Goal: Task Accomplishment & Management: Manage account settings

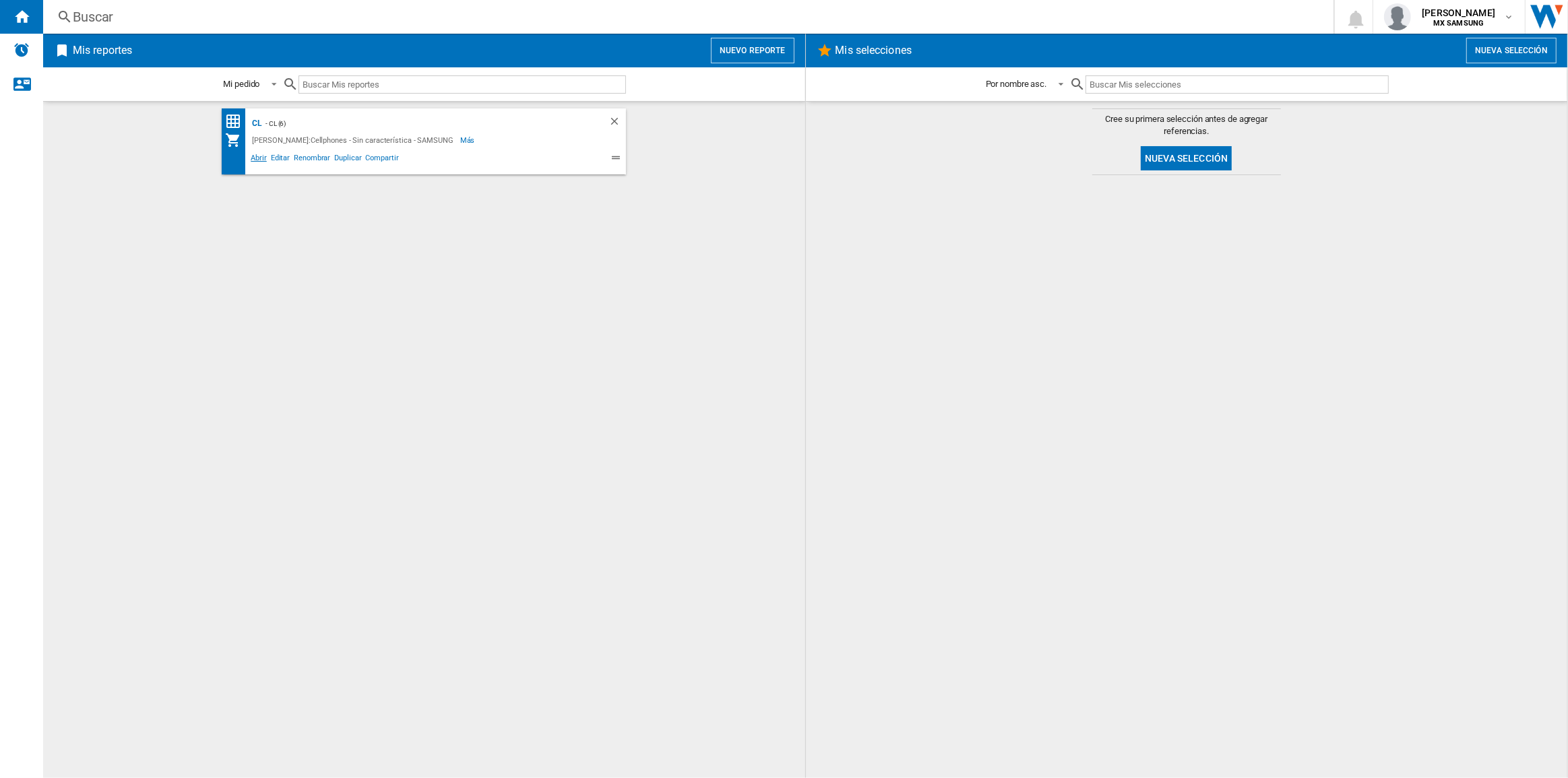
click at [260, 155] on span "Abrir" at bounding box center [259, 160] width 20 height 16
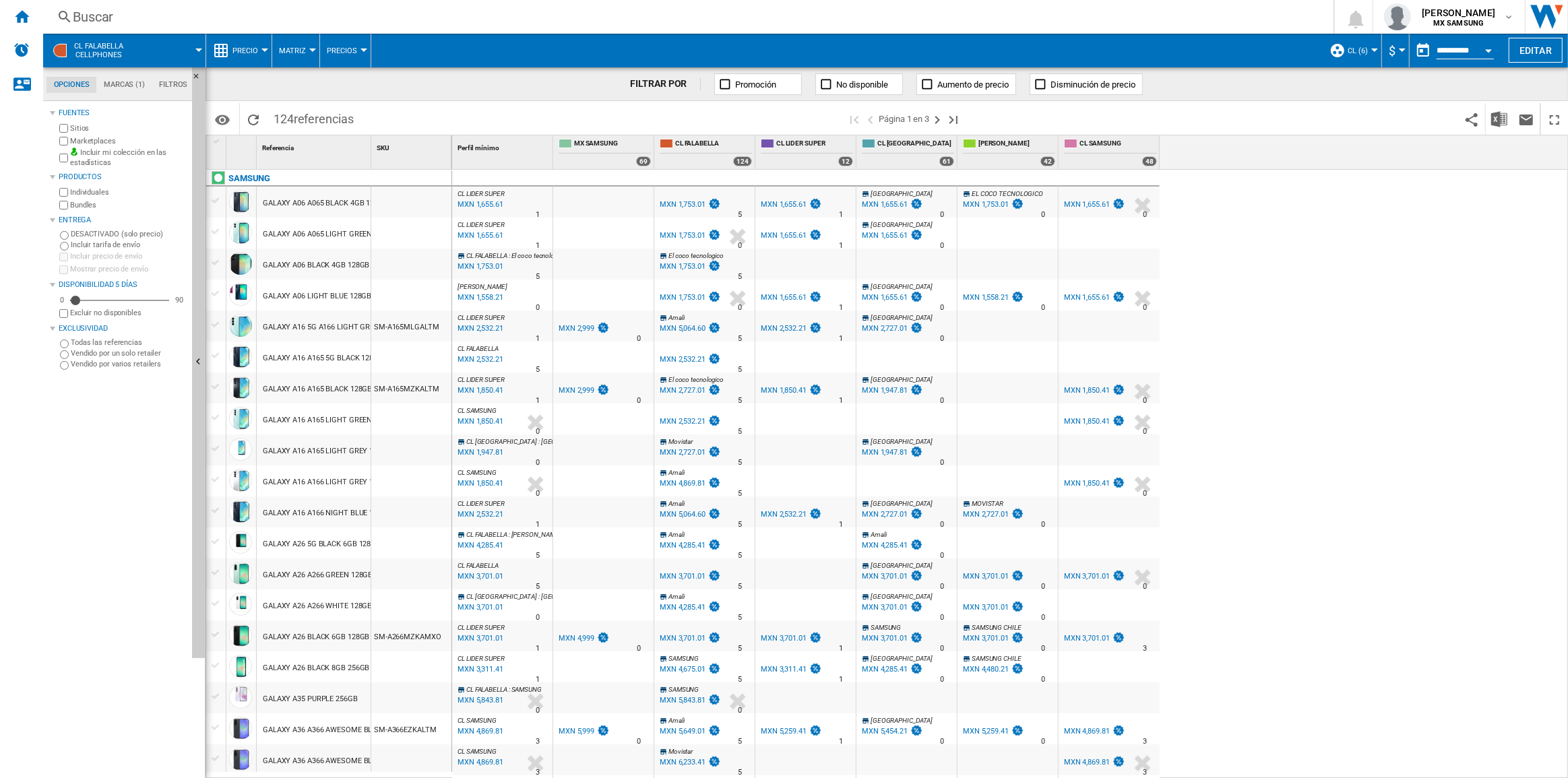
click at [1361, 49] on span "CL (6)" at bounding box center [1358, 50] width 20 height 9
click at [1412, 338] on md-backdrop at bounding box center [784, 389] width 1568 height 778
click at [1393, 51] on button "$" at bounding box center [1396, 51] width 14 height 34
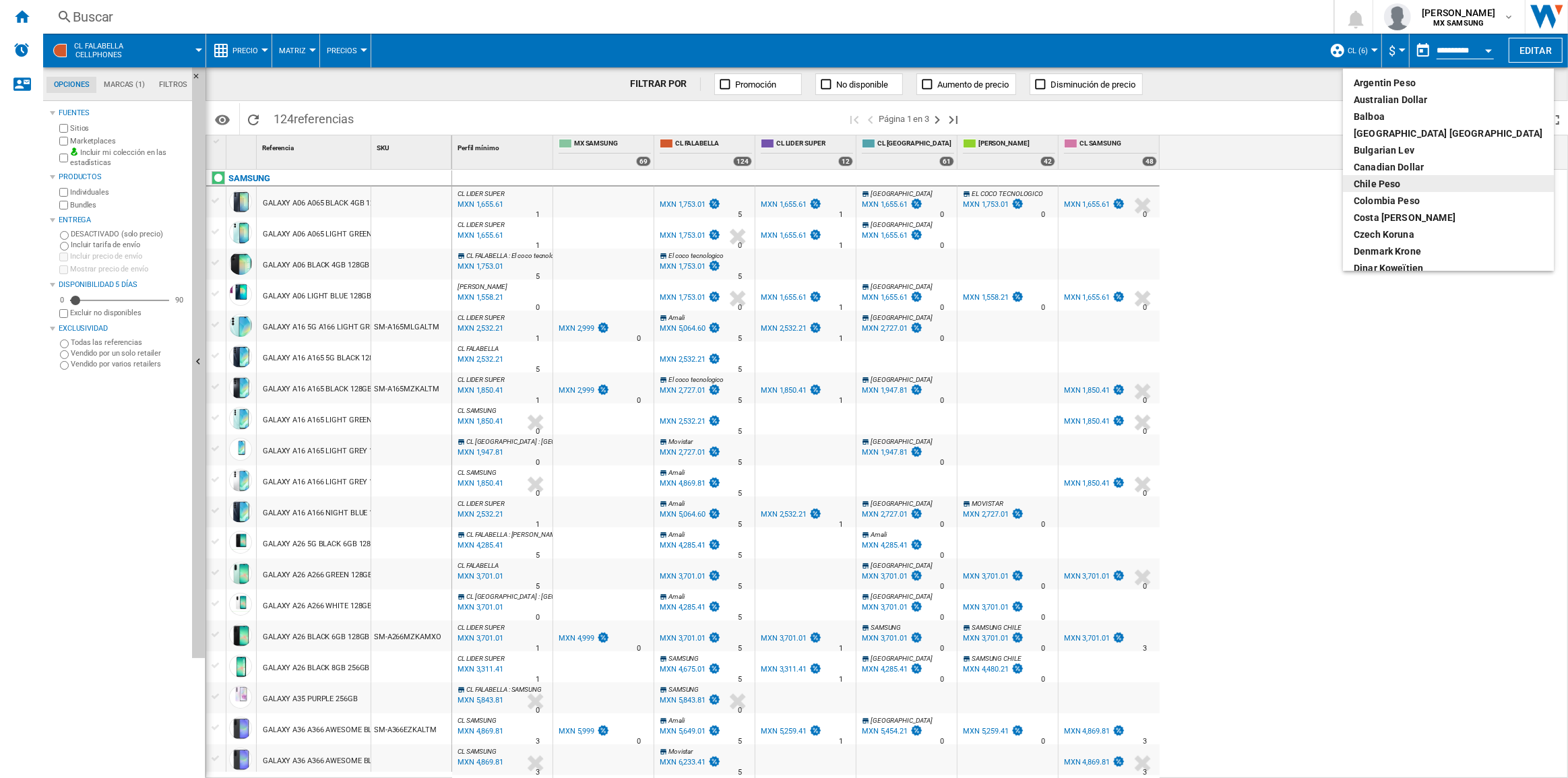
click at [1431, 183] on div "Chile Peso" at bounding box center [1448, 184] width 190 height 14
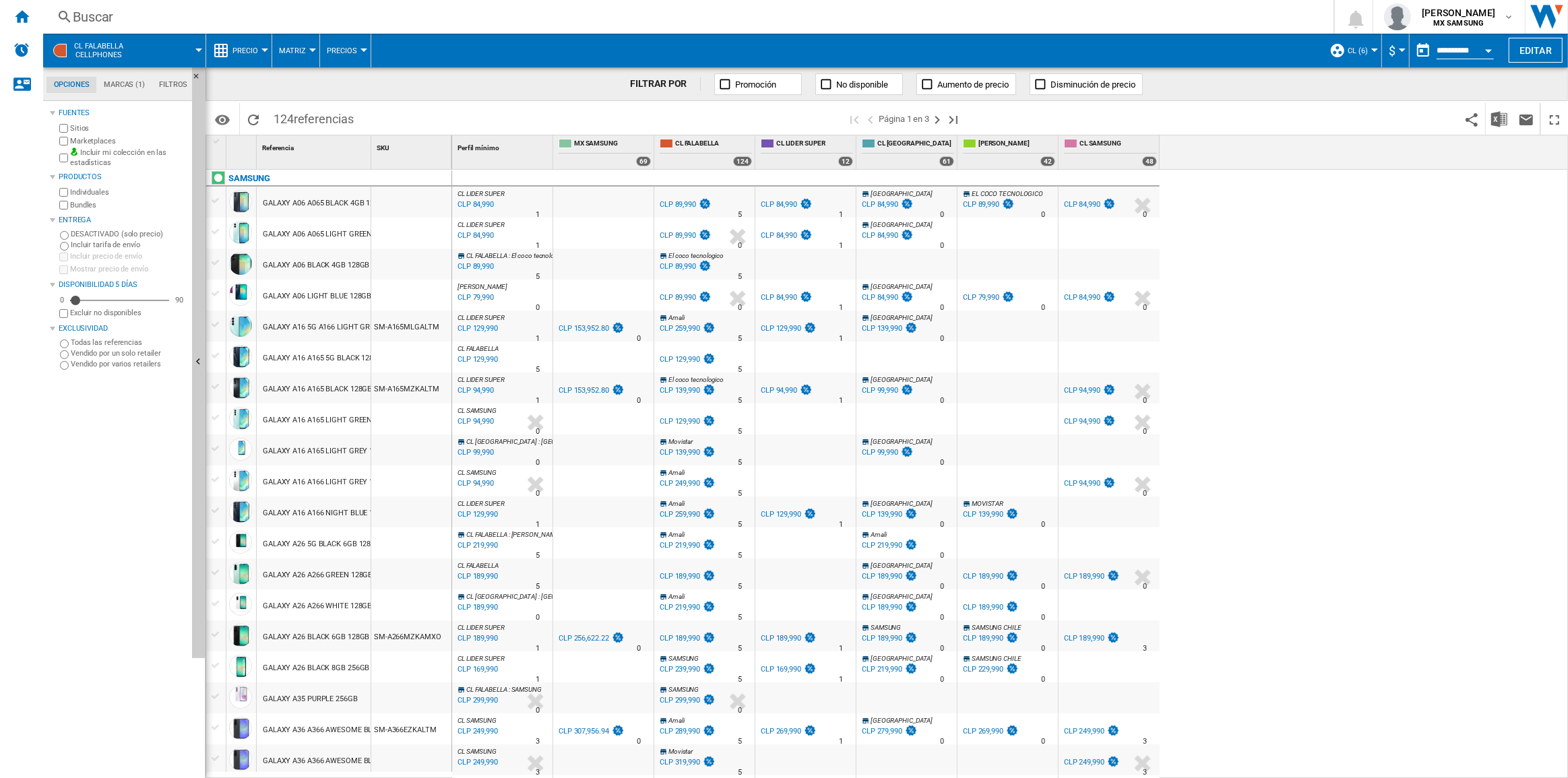
scroll to position [60, 0]
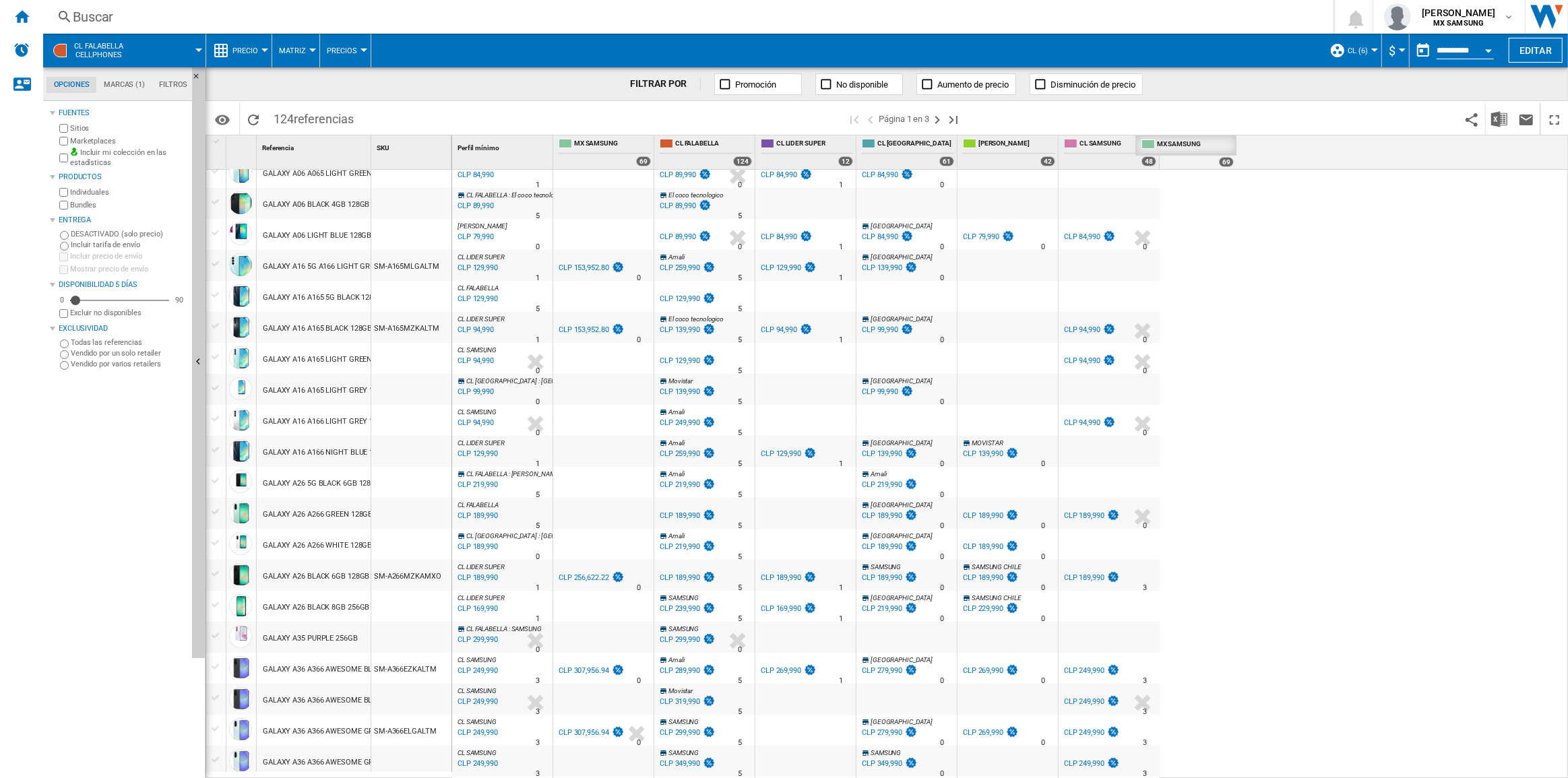
drag, startPoint x: 584, startPoint y: 145, endPoint x: 1166, endPoint y: 139, distance: 582.0
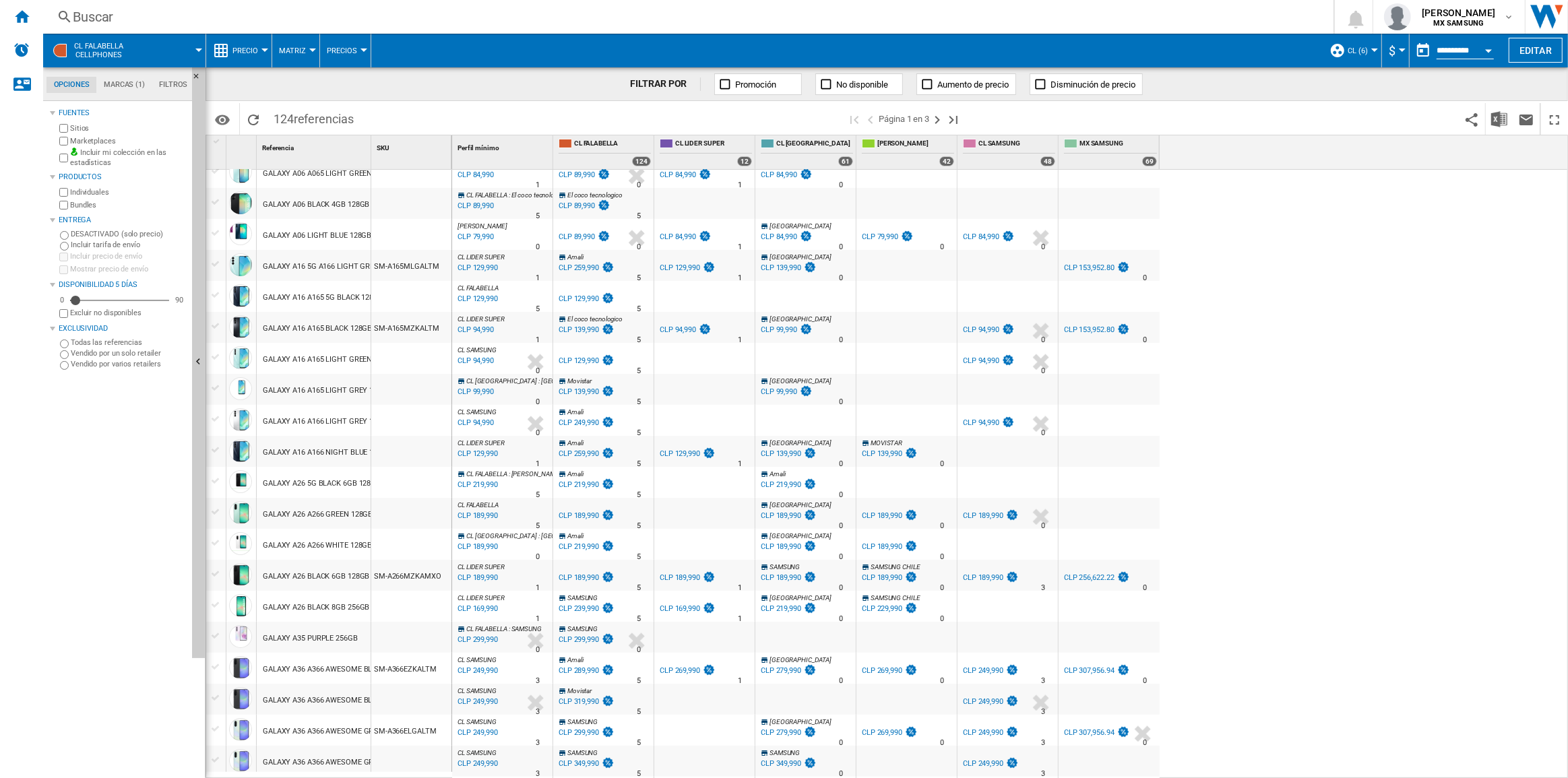
click at [1223, 393] on div "CL LIDER SUPER : CL LIDER SUPER -1.0 % CLP 84,990 % N/A 1 CL LIDER SUPER : CL L…" at bounding box center [1010, 474] width 1117 height 609
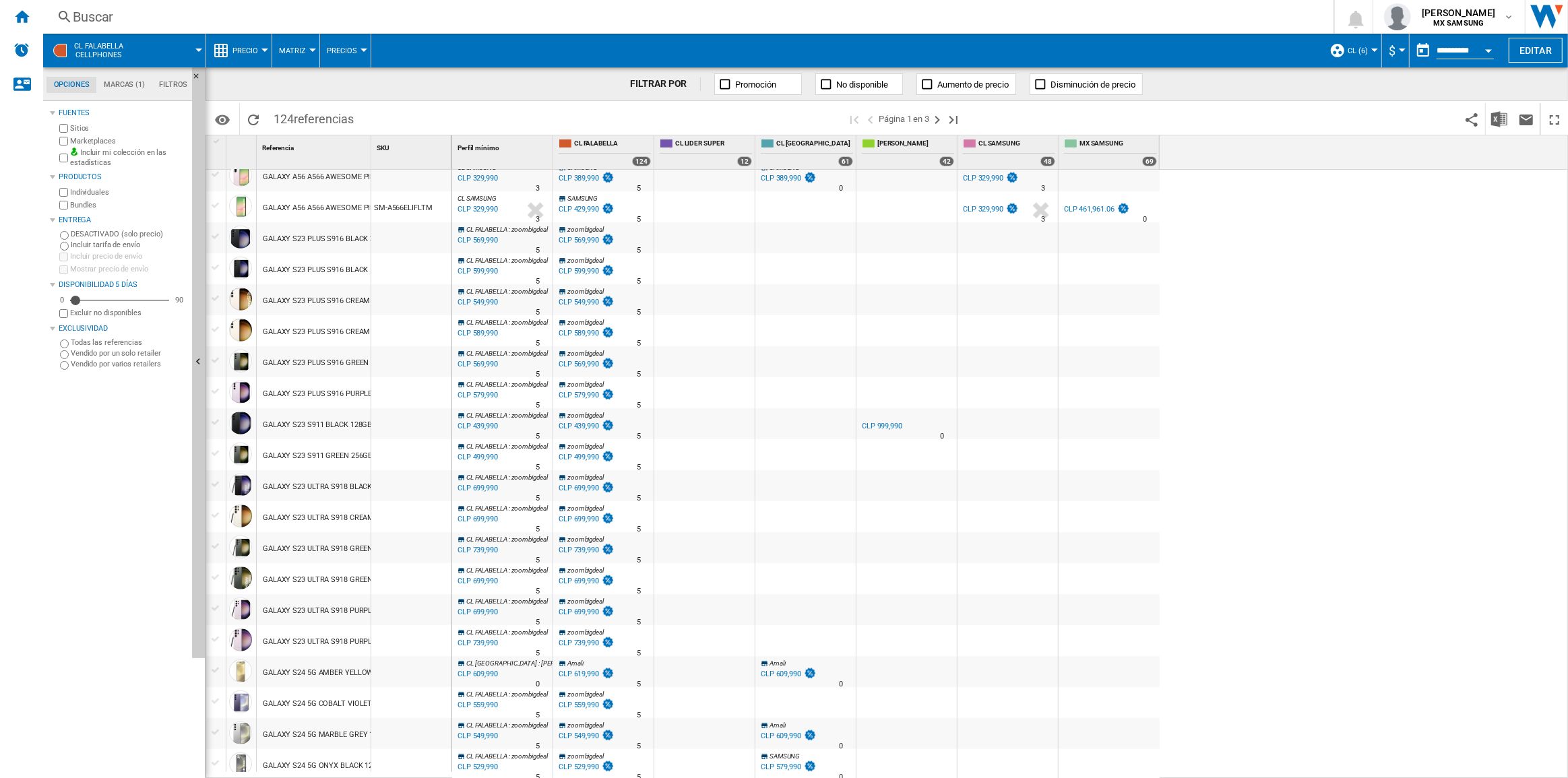
scroll to position [956, 0]
click at [1550, 373] on div "CL LIDER SUPER : CL LIDER SUPER -1.0 % CLP 84,990 % N/A 1 CL LIDER SUPER : CL L…" at bounding box center [1010, 474] width 1117 height 609
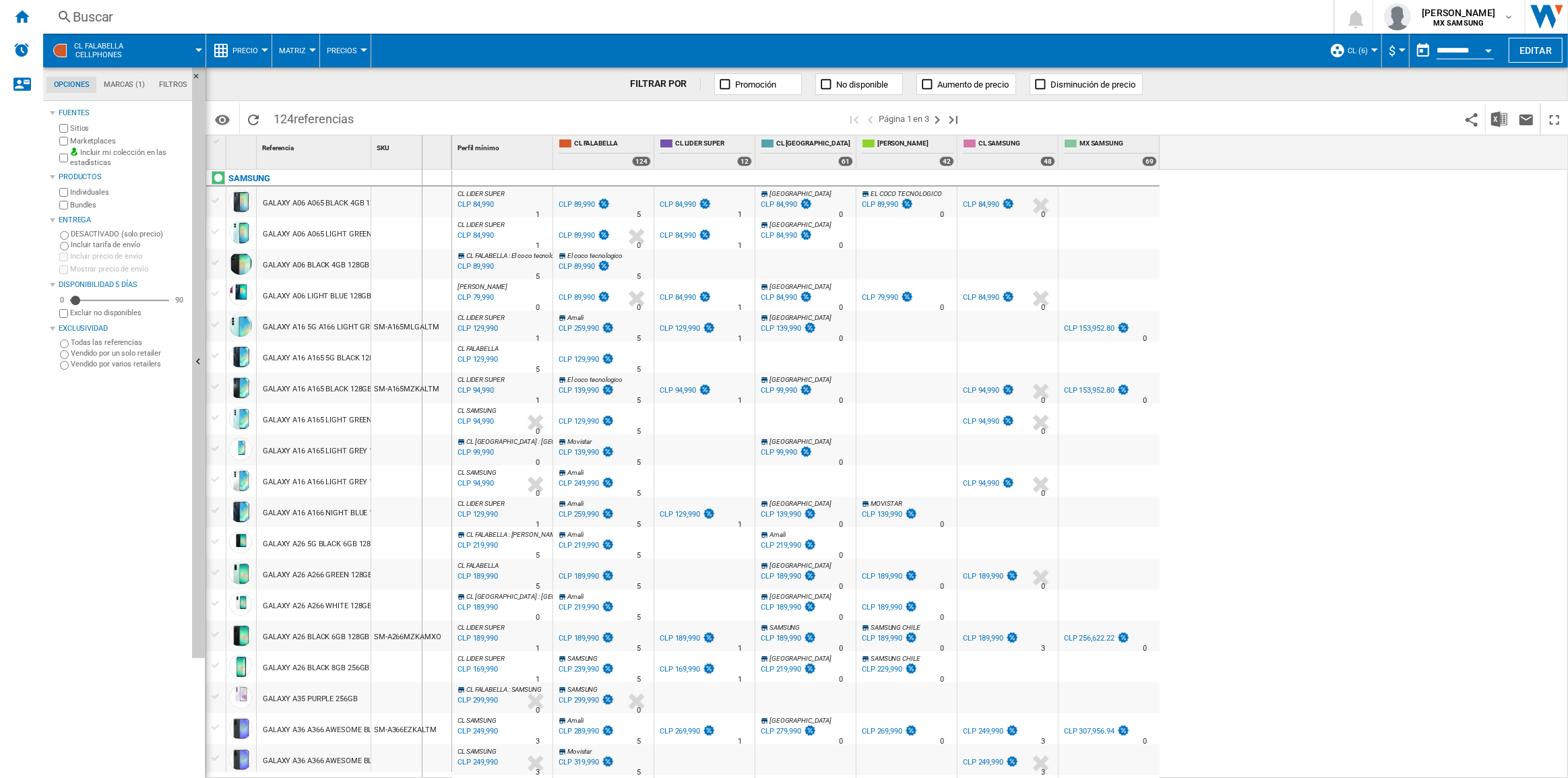
drag, startPoint x: 370, startPoint y: 153, endPoint x: 460, endPoint y: 154, distance: 90.0
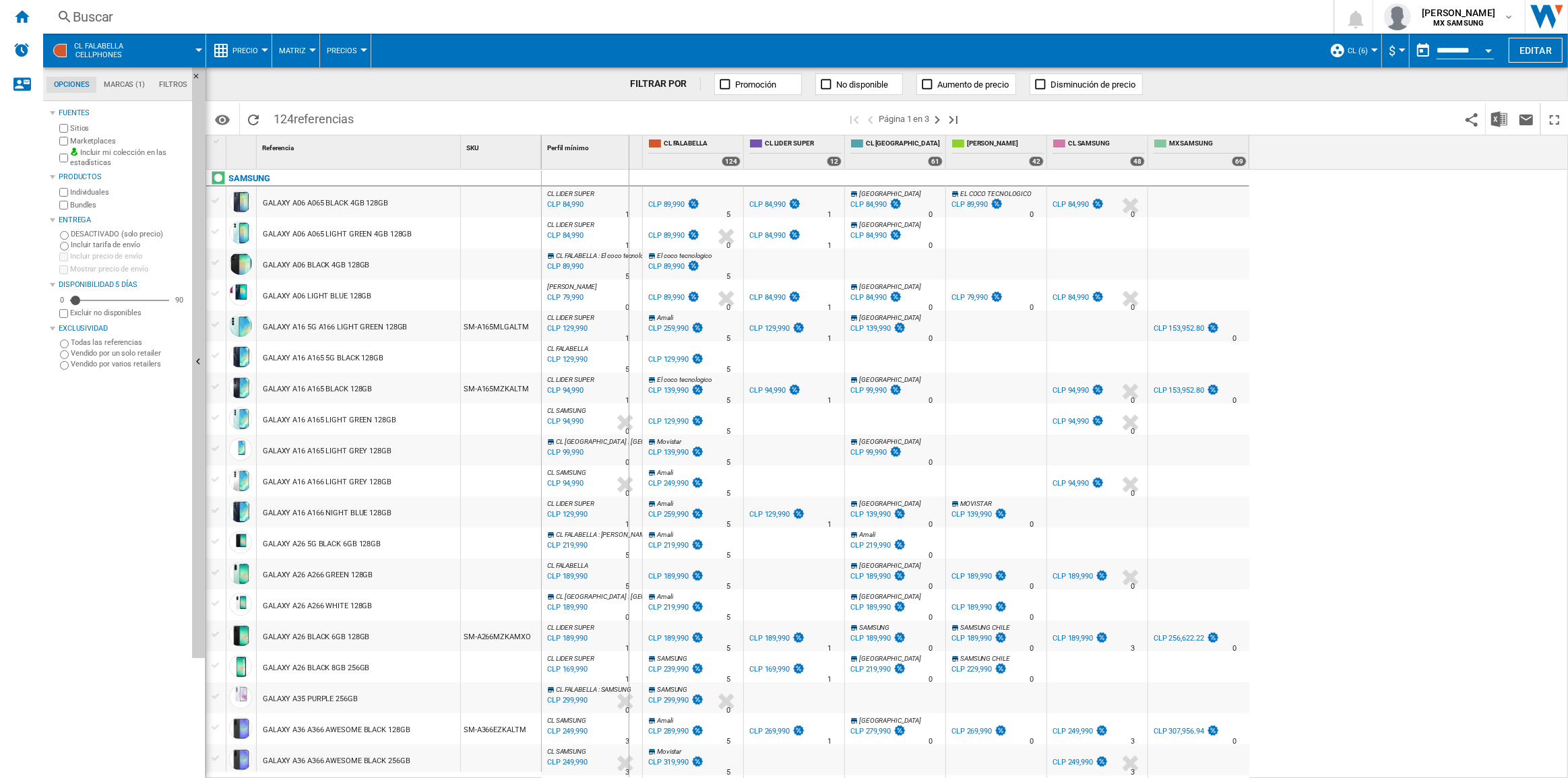
drag, startPoint x: 539, startPoint y: 154, endPoint x: 680, endPoint y: 152, distance: 141.0
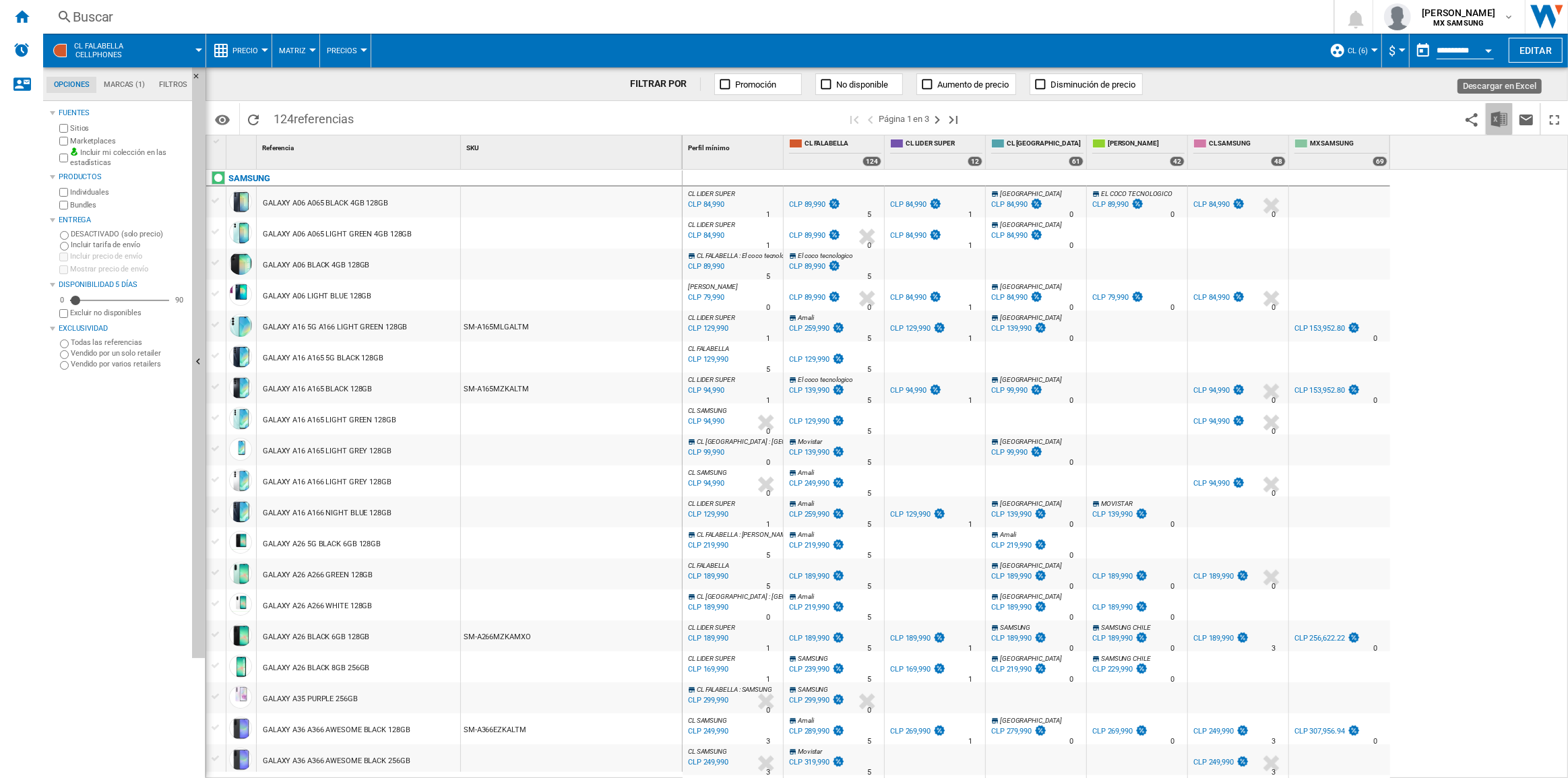
click at [1503, 116] on img "Descargar en Excel" at bounding box center [1499, 120] width 16 height 16
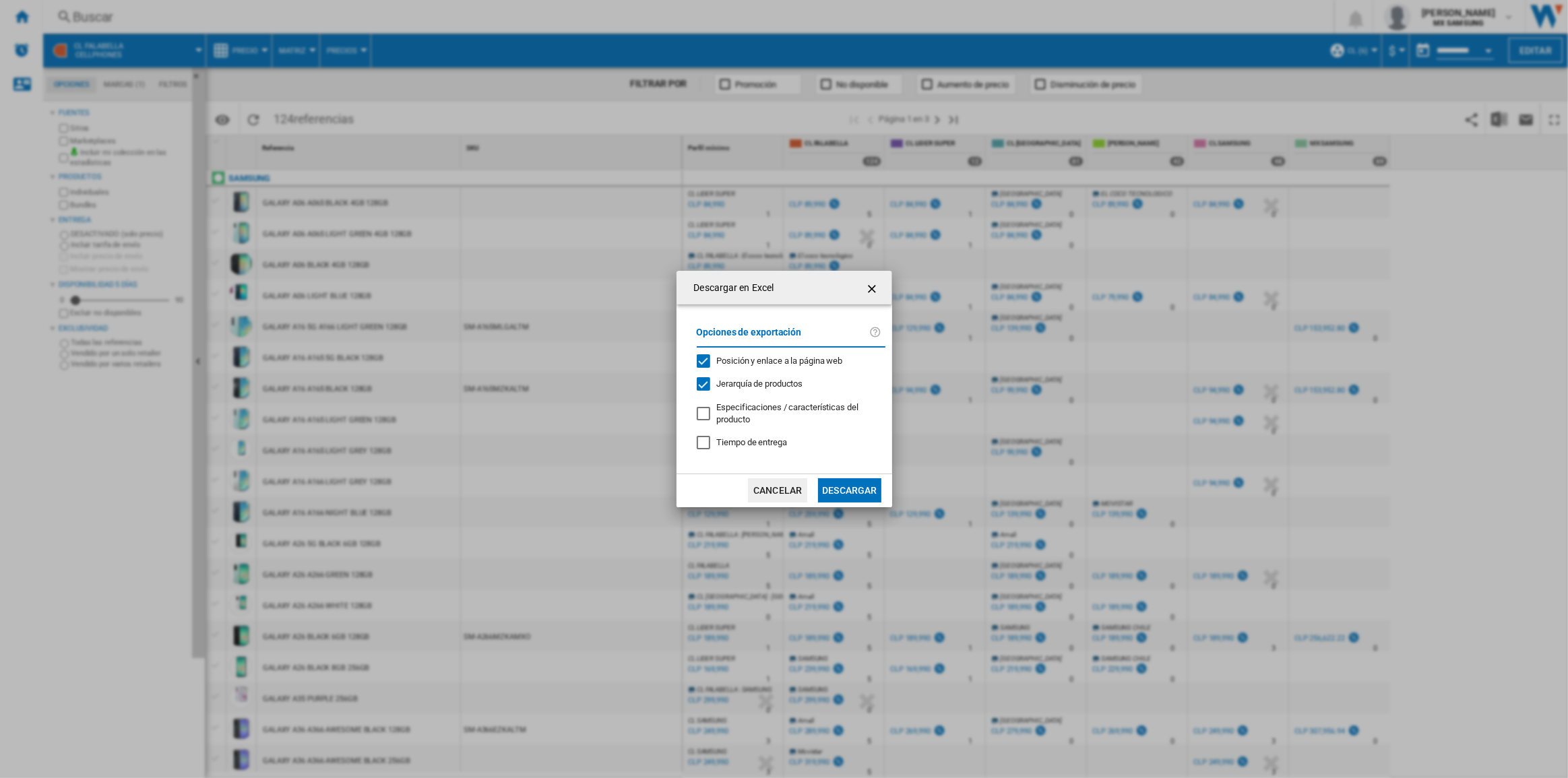
click at [832, 484] on button "Descargar" at bounding box center [850, 491] width 63 height 24
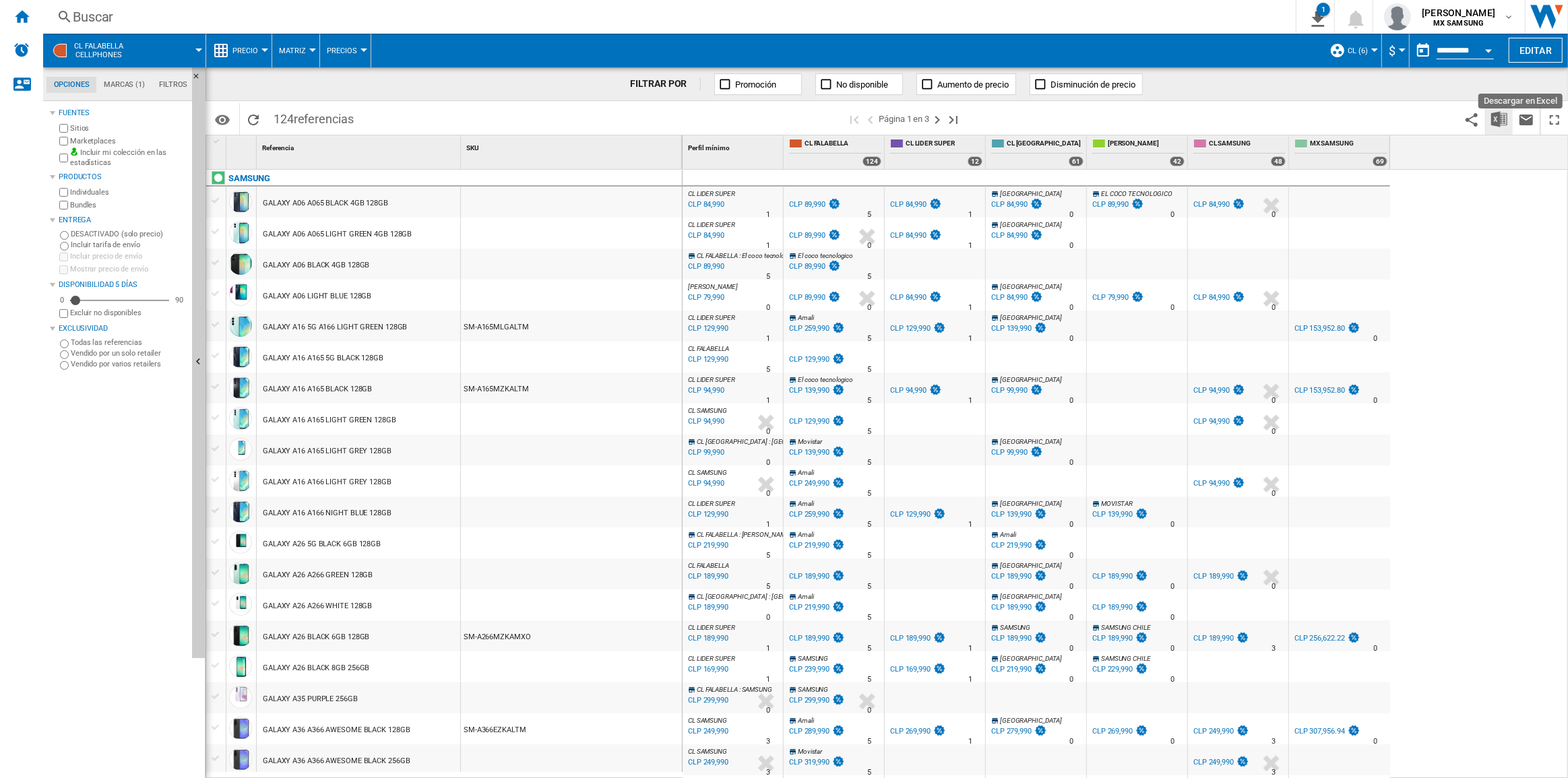
click at [1507, 117] on img "Descargar en Excel" at bounding box center [1499, 120] width 16 height 16
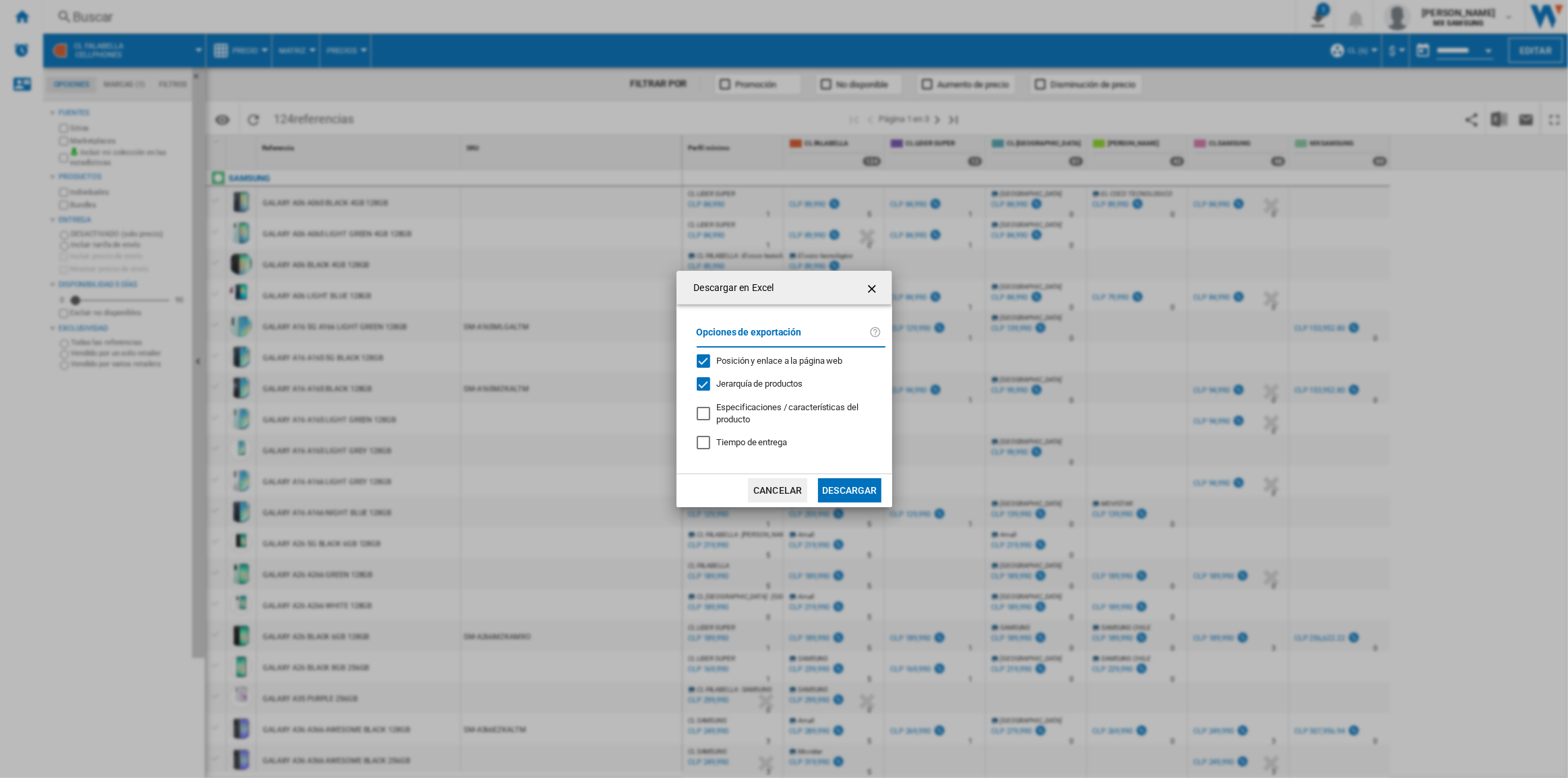
click at [841, 491] on button "Descargar" at bounding box center [850, 491] width 63 height 24
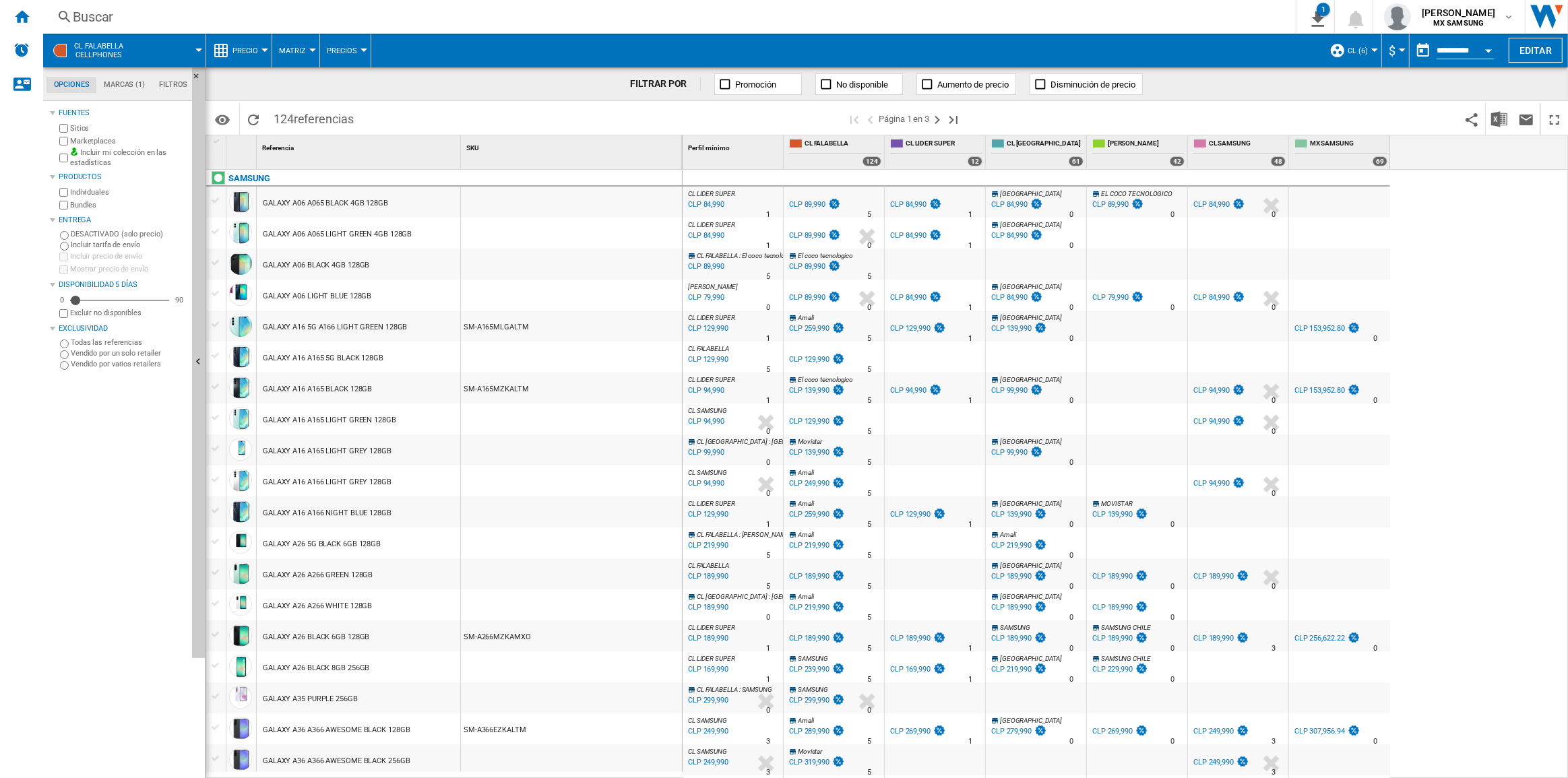
click at [1516, 275] on div "CL LIDER SUPER : CL LIDER SUPER -1.0 % CLP 84,990 % N/A 1 CL LIDER SUPER : CL L…" at bounding box center [1126, 474] width 886 height 609
click at [1458, 18] on span "alpoim fonseca correa" at bounding box center [1459, 13] width 73 height 14
click at [1476, 196] on md-backdrop at bounding box center [784, 389] width 1568 height 778
click at [1453, 20] on b "MX SAMSUNG" at bounding box center [1459, 23] width 50 height 9
click at [1475, 250] on md-backdrop at bounding box center [784, 389] width 1568 height 778
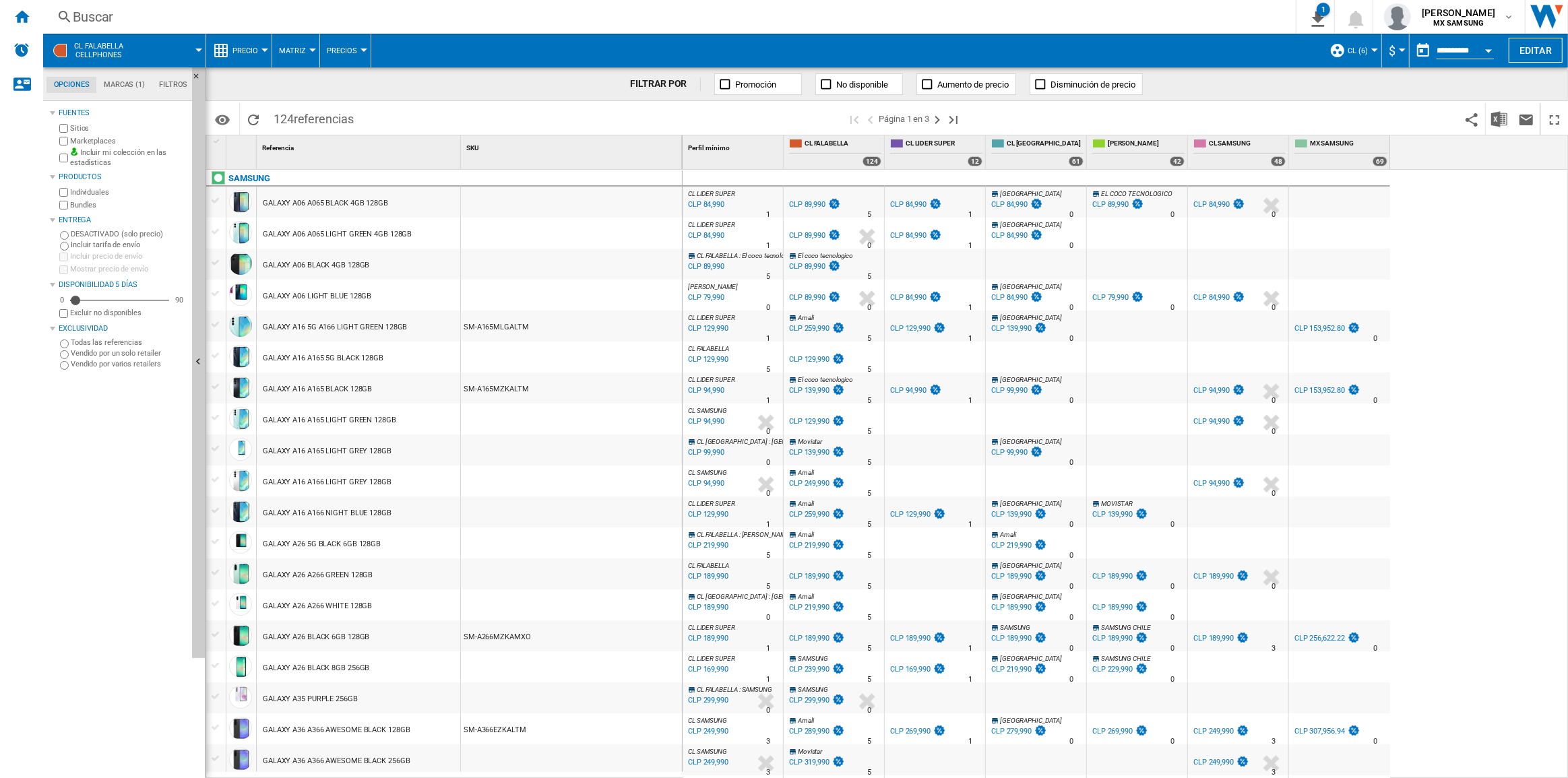
click at [99, 54] on span "CL FALABELLA Cellphones" at bounding box center [99, 50] width 49 height 18
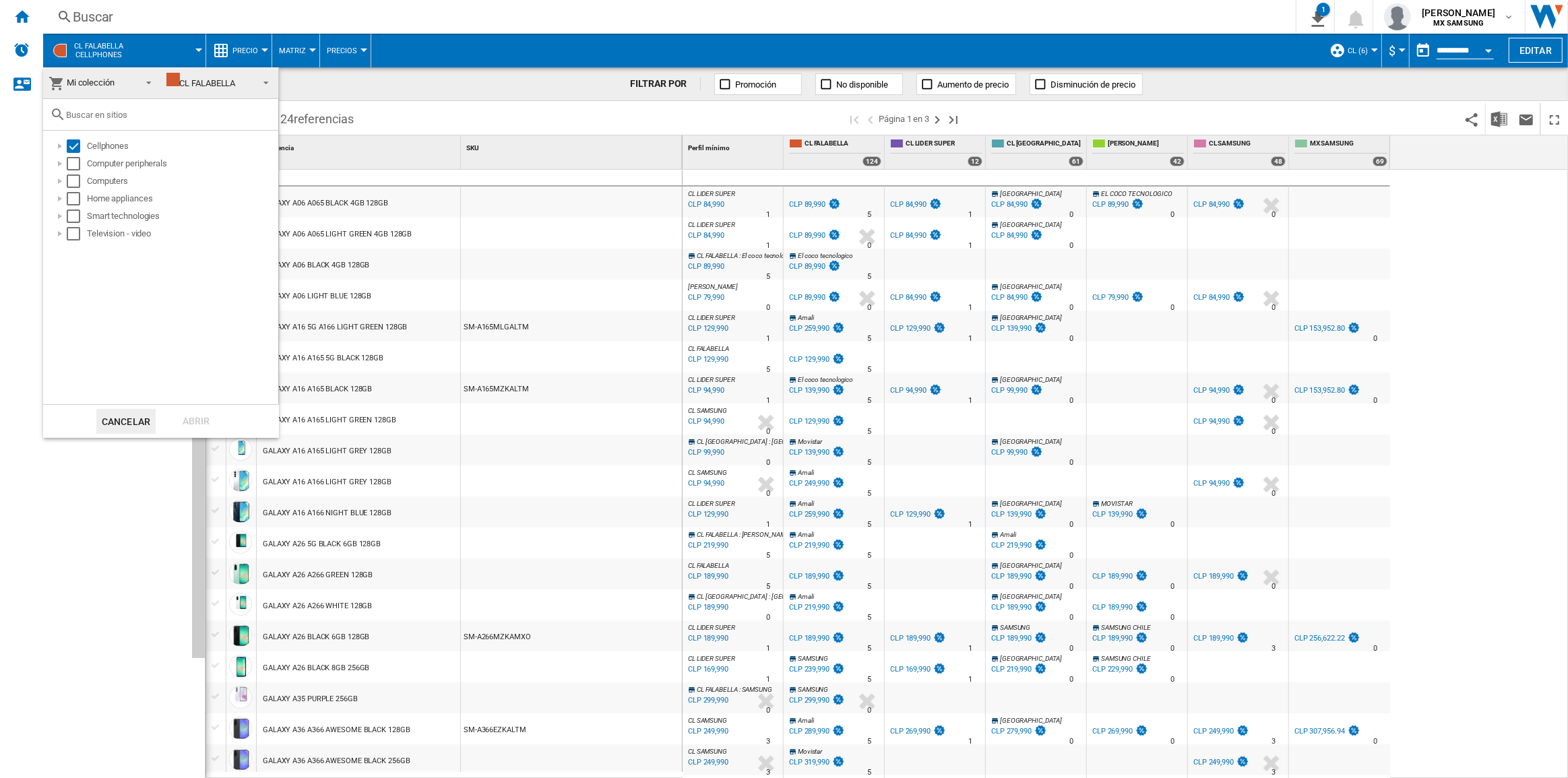
click at [16, 7] on md-backdrop at bounding box center [784, 389] width 1568 height 778
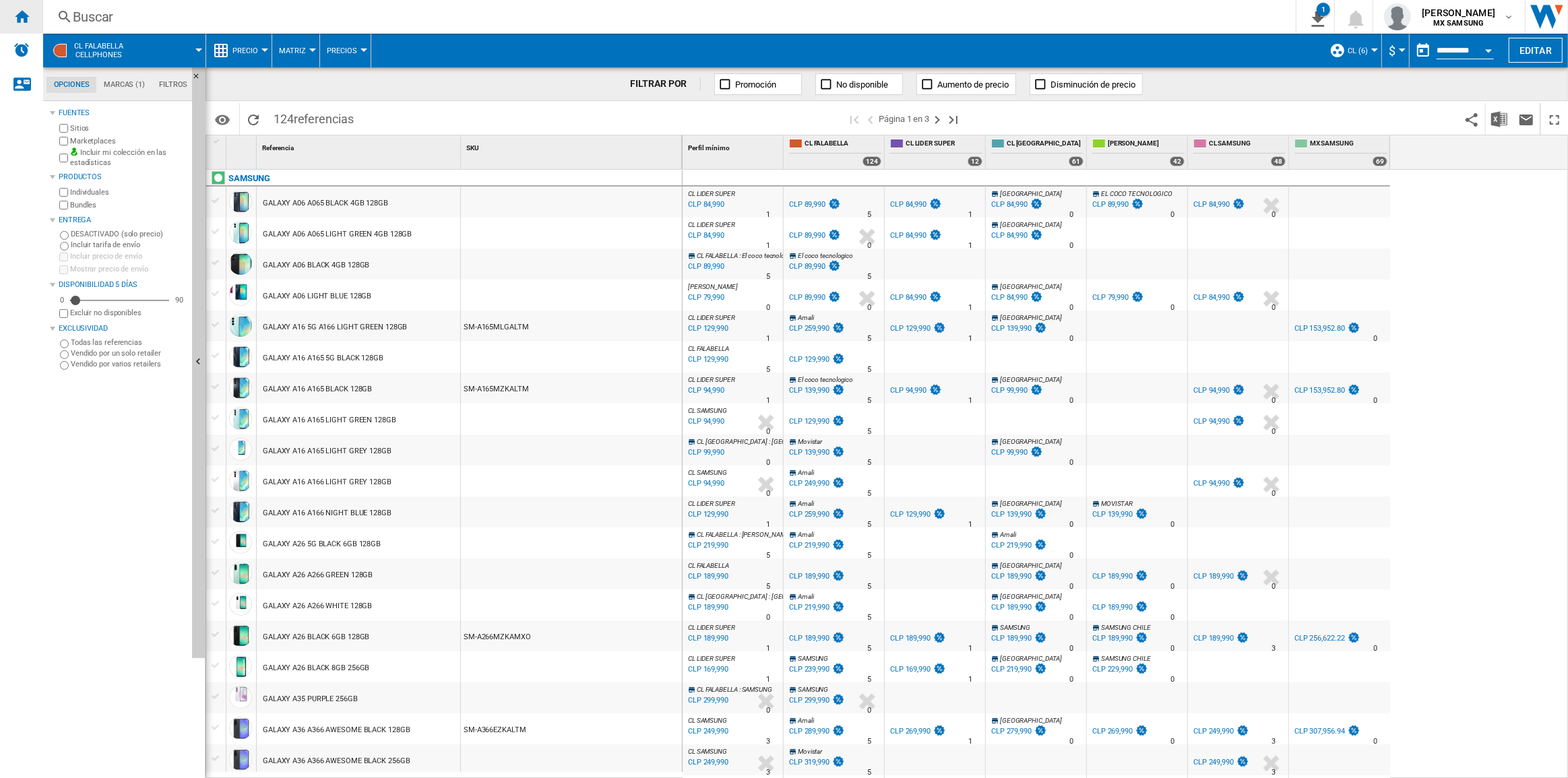
click at [20, 13] on ng-md-icon "Inicio" at bounding box center [22, 16] width 16 height 16
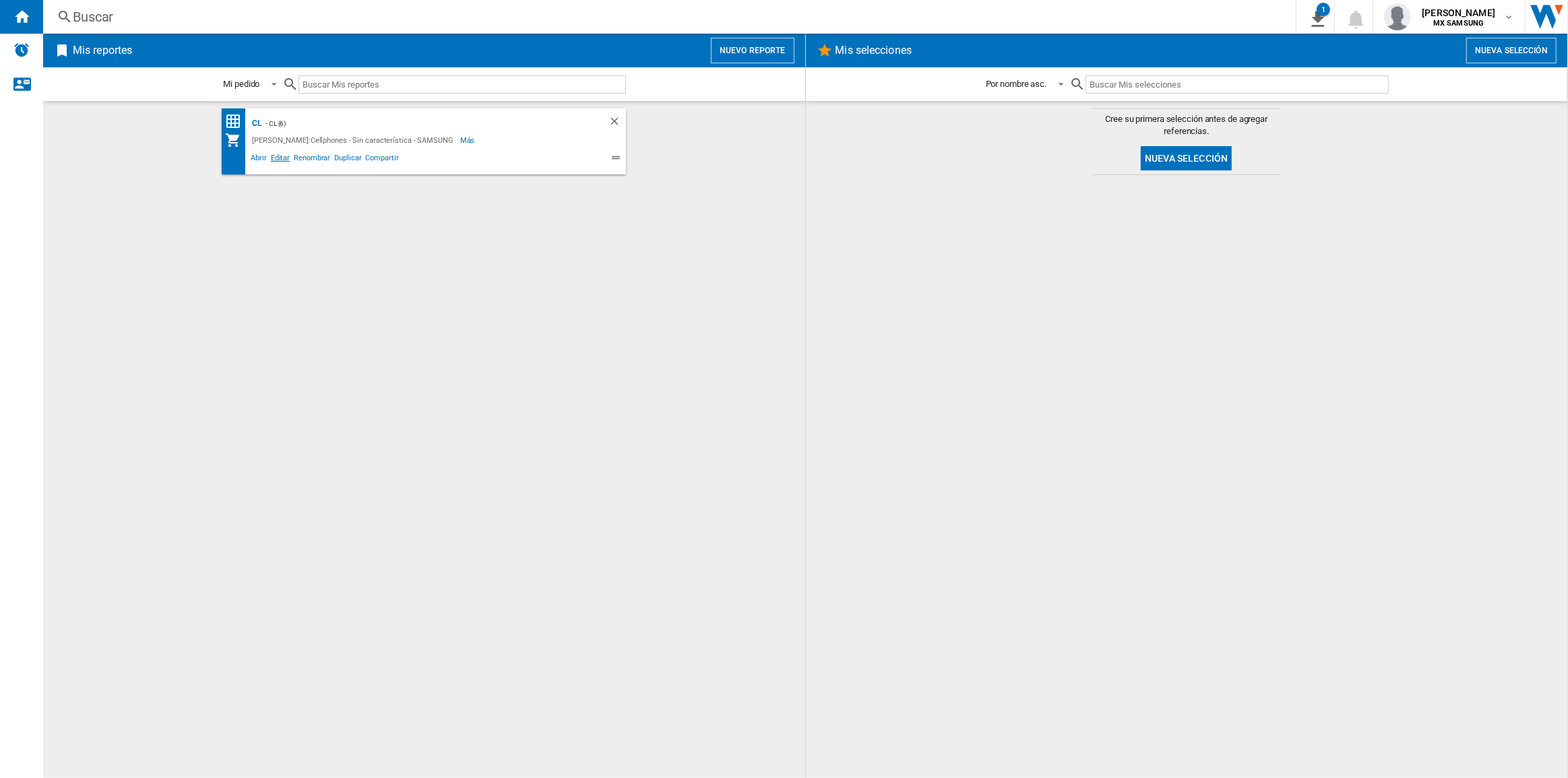
click at [280, 157] on span "Editar" at bounding box center [281, 160] width 23 height 16
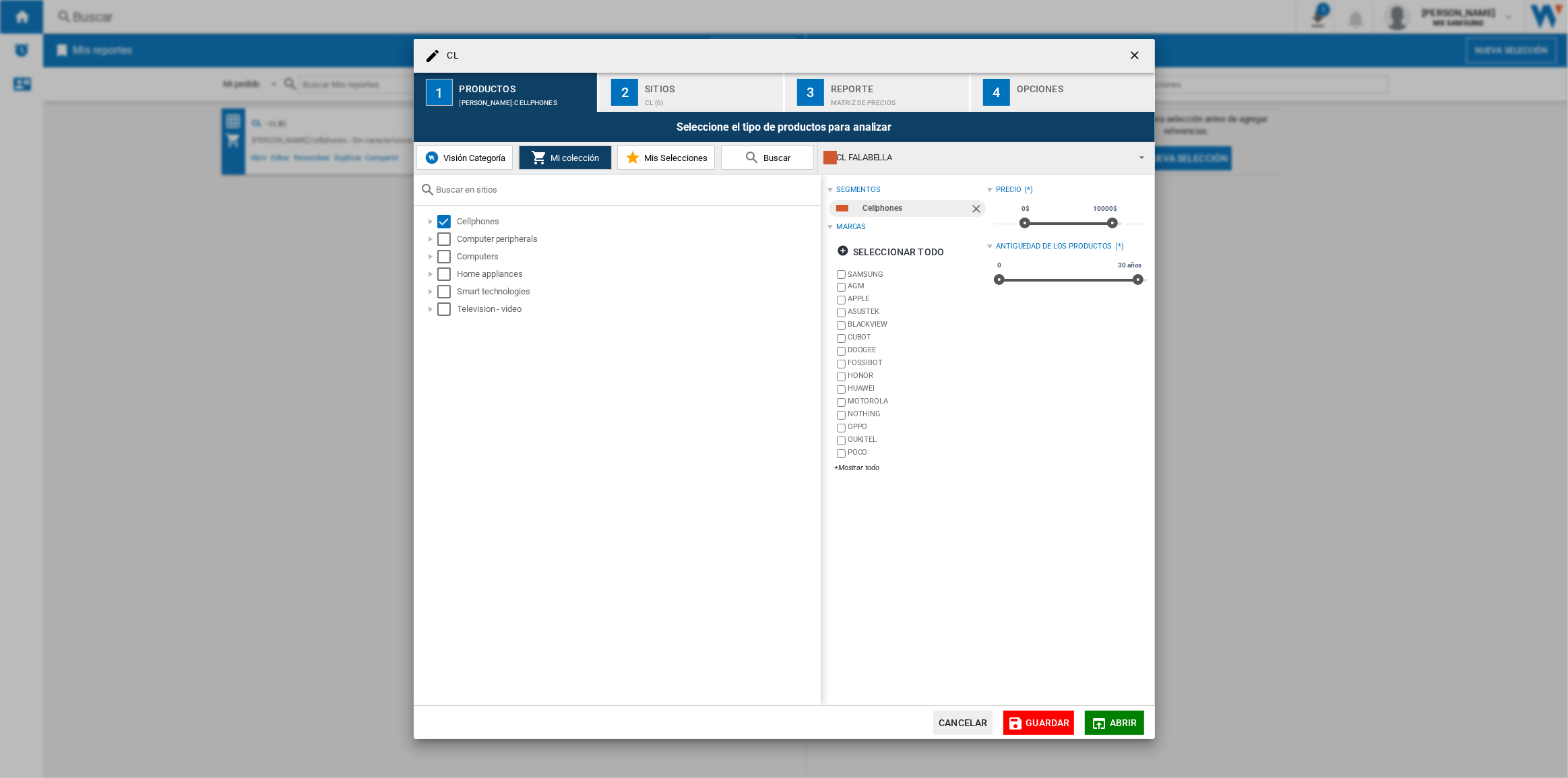
click at [662, 85] on div "Sitios" at bounding box center [711, 85] width 133 height 14
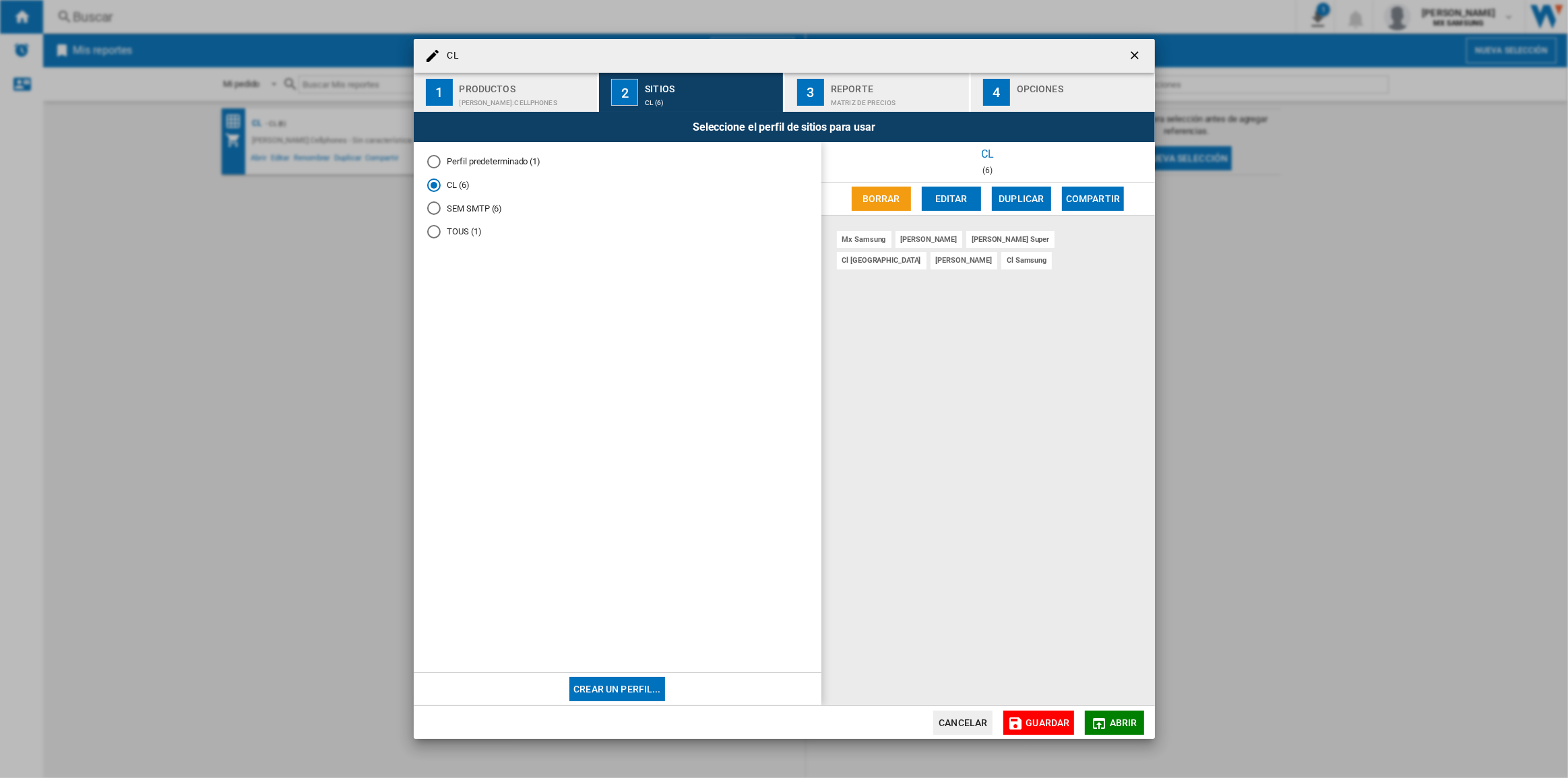
click at [955, 198] on button "Editar" at bounding box center [951, 199] width 59 height 24
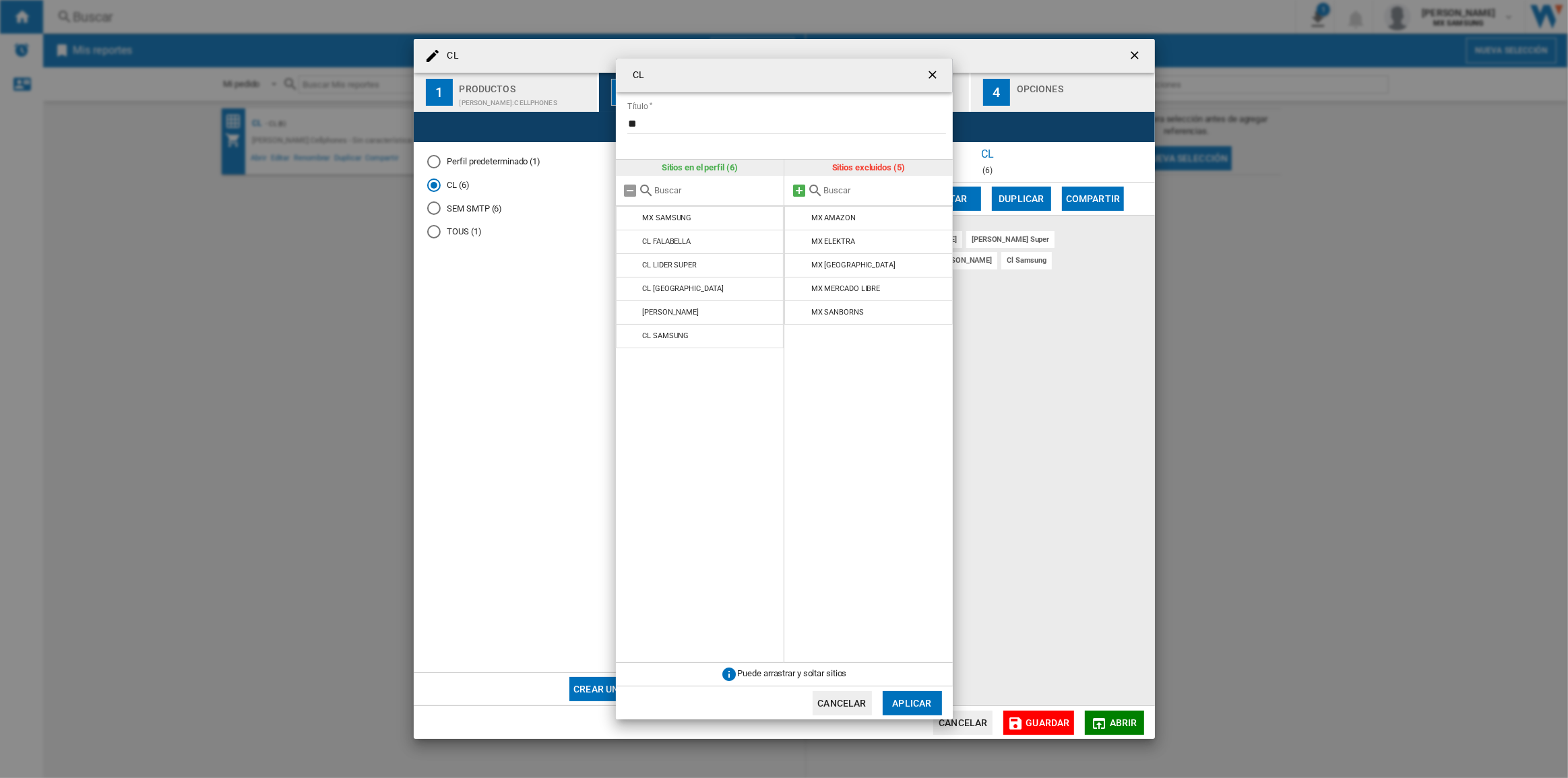
click at [801, 192] on md-icon at bounding box center [799, 191] width 16 height 16
click at [824, 189] on input "text" at bounding box center [885, 190] width 122 height 10
click at [628, 194] on md-icon at bounding box center [631, 191] width 16 height 16
click at [928, 73] on ng-md-icon "getI18NText('BUTTONS.CLOSE_DIALOG')" at bounding box center [934, 76] width 16 height 16
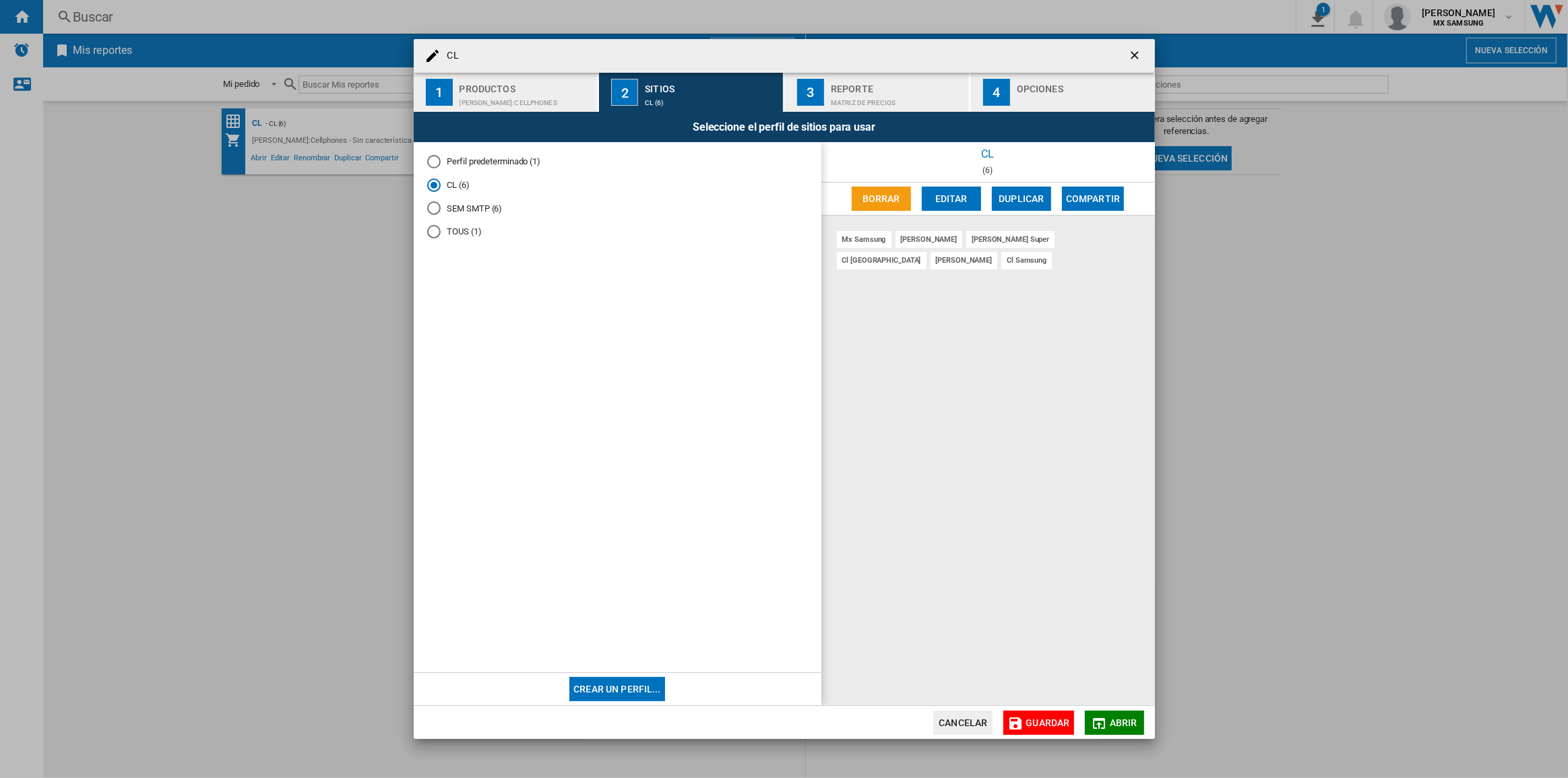
click at [1127, 54] on button "button" at bounding box center [1136, 56] width 27 height 27
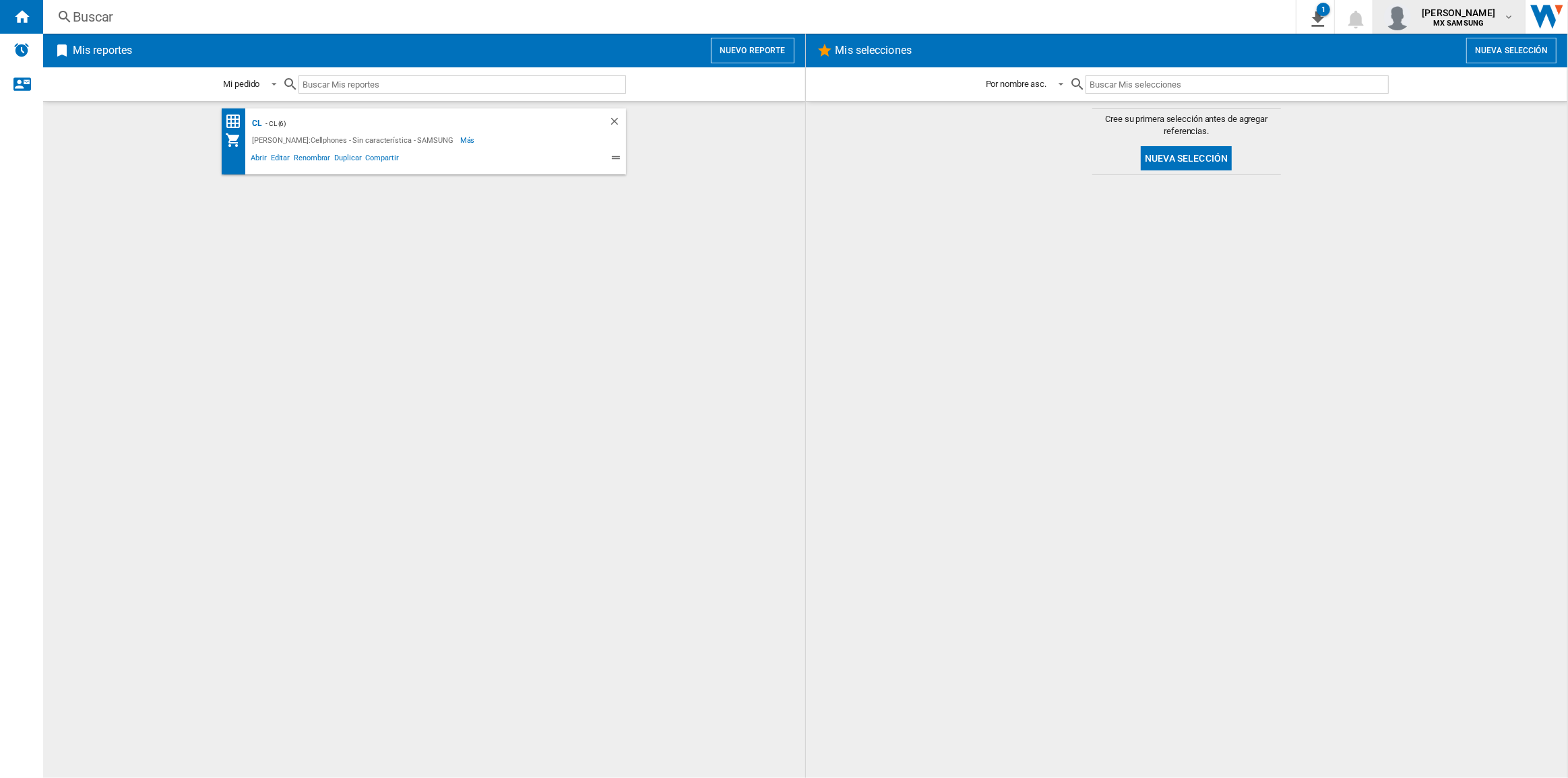
click at [1471, 12] on span "alpoim fonseca correa" at bounding box center [1459, 13] width 73 height 14
click at [1419, 117] on button "Cerrar sesión" at bounding box center [1416, 118] width 130 height 27
